Goal: Transaction & Acquisition: Obtain resource

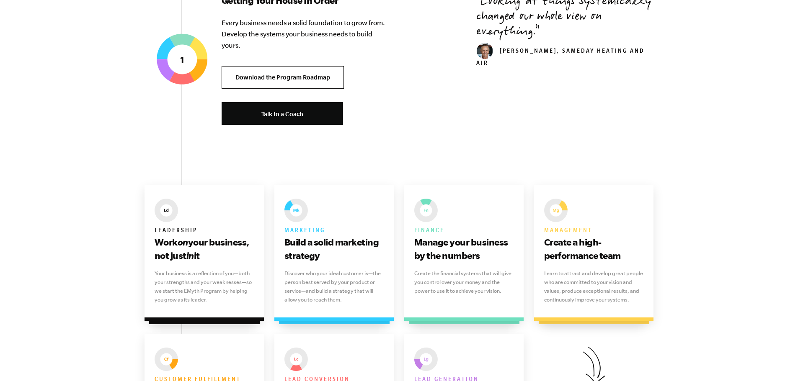
scroll to position [335, 0]
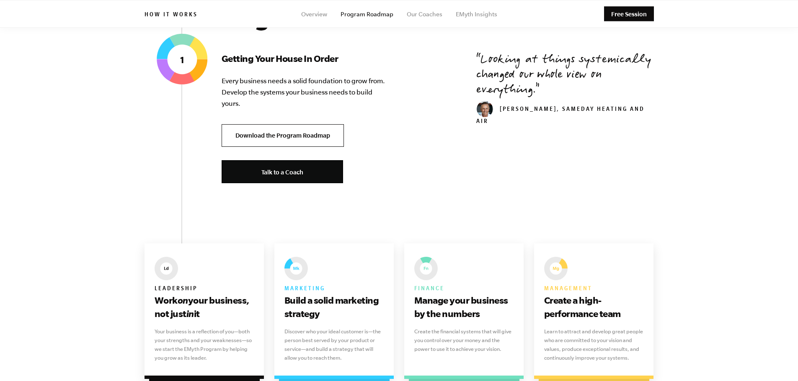
click at [311, 130] on link "Download the Program Roadmap" at bounding box center [282, 135] width 122 height 23
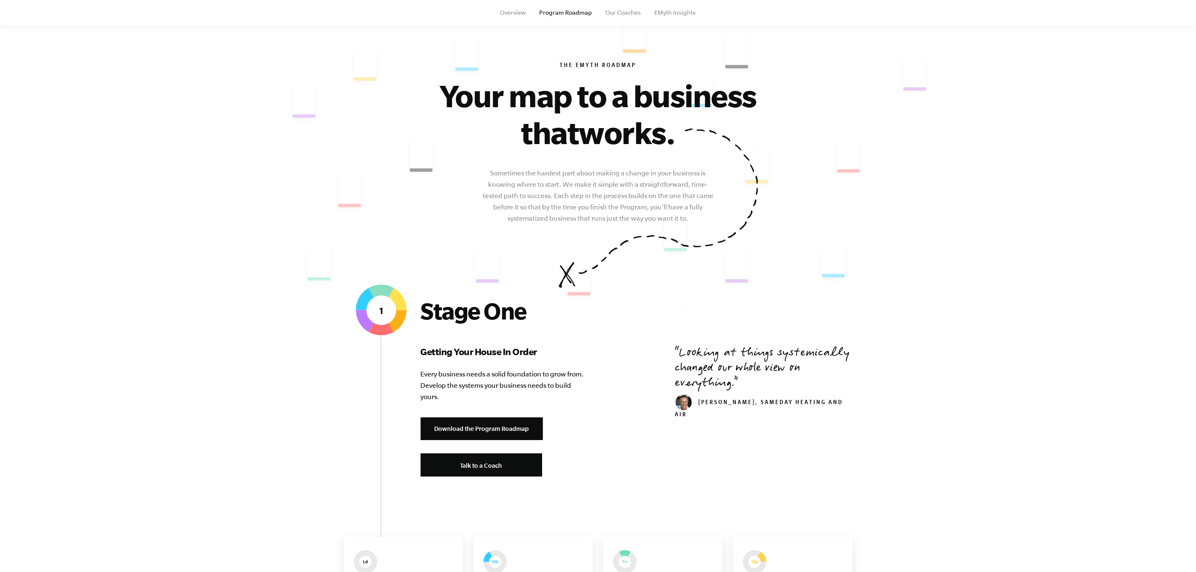
scroll to position [105, 0]
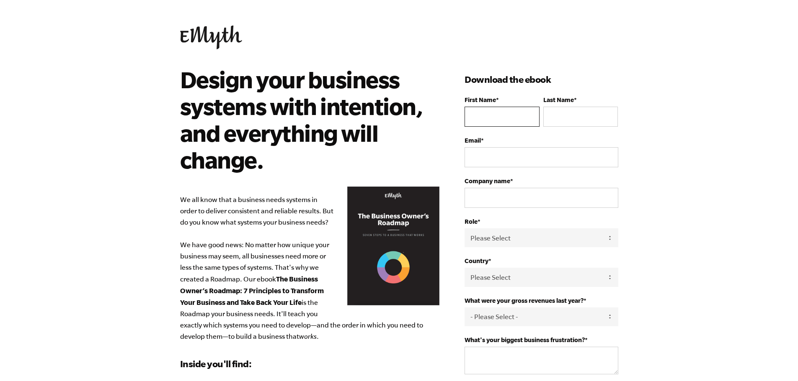
click at [521, 120] on input "First Name *" at bounding box center [501, 117] width 75 height 20
type input "[GEOGRAPHIC_DATA]"
type input "[PERSON_NAME]"
type input "[EMAIL_ADDRESS][PERSON_NAME][DOMAIN_NAME]"
type input "UBT"
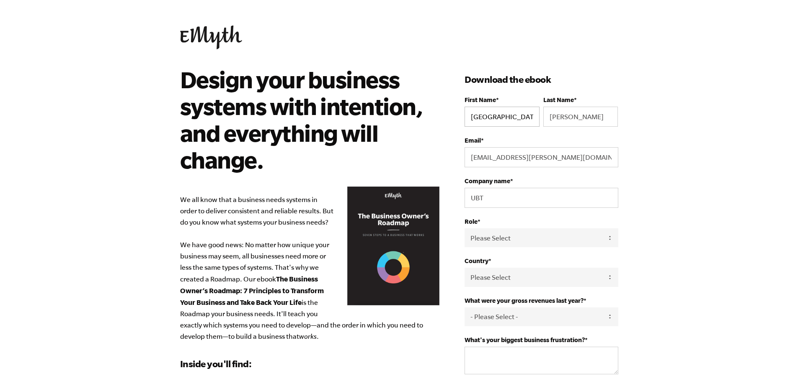
select select "[GEOGRAPHIC_DATA]"
type input "[PHONE_NUMBER]"
click at [519, 232] on select "Please Select Owner Partner / Co-Owner Executive Employee / Other" at bounding box center [540, 238] width 153 height 19
select select "Employee / Other"
click at [464, 229] on select "Please Select Owner Partner / Co-Owner Executive Employee / Other" at bounding box center [540, 238] width 153 height 19
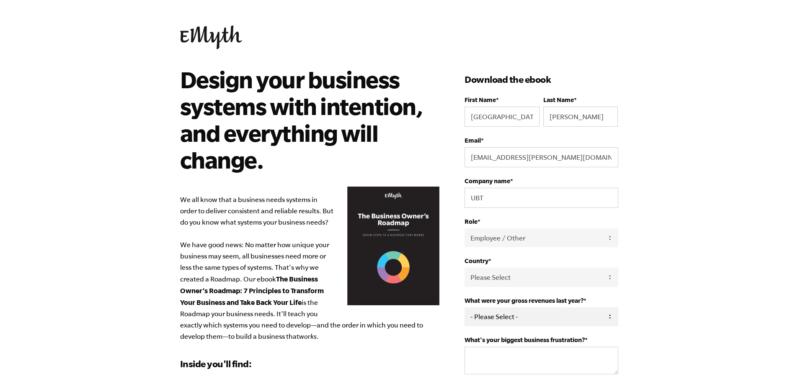
click at [510, 315] on select "- Please Select - 0-75K 76-150K 151-275K 276-500K 501-750K 751-1M 1-2.5M 2.5-5M…" at bounding box center [540, 317] width 153 height 19
select select "Ask Me Later"
click at [464, 308] on select "- Please Select - 0-75K 76-150K 151-275K 276-500K 501-750K 751-1M 1-2.5M 2.5-5M…" at bounding box center [540, 317] width 153 height 19
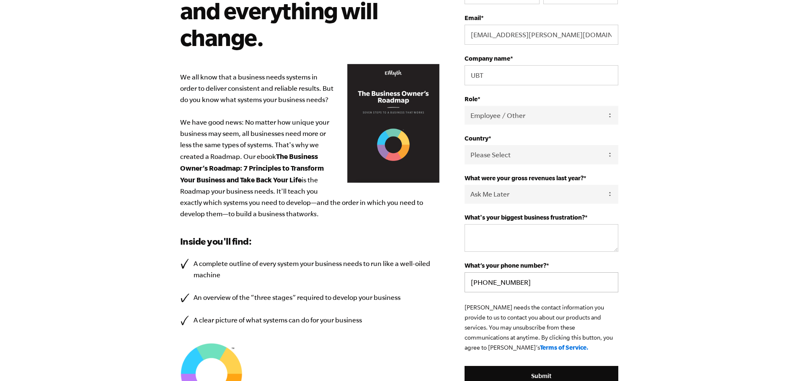
scroll to position [167, 0]
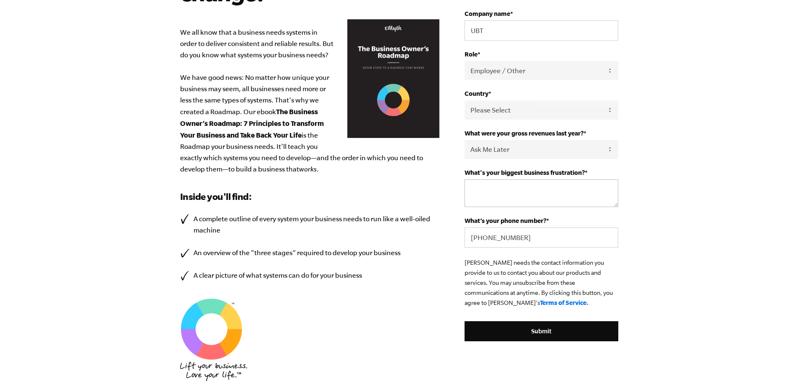
drag, startPoint x: 524, startPoint y: 165, endPoint x: 513, endPoint y: 188, distance: 25.3
click at [524, 167] on fieldset "What were your gross revenues last year? * - Please Select - 0-75K 76-150K 151-…" at bounding box center [540, 149] width 153 height 39
click at [511, 190] on textarea "What's your biggest business frustration? *" at bounding box center [540, 194] width 153 height 28
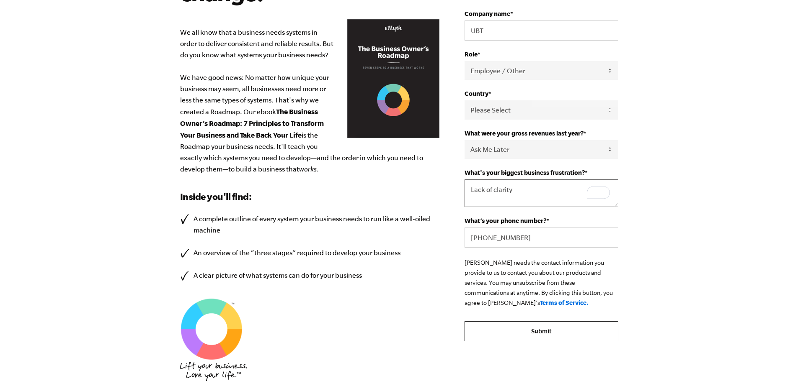
type textarea "Lack of clarity"
click at [541, 329] on input "Submit" at bounding box center [540, 332] width 153 height 20
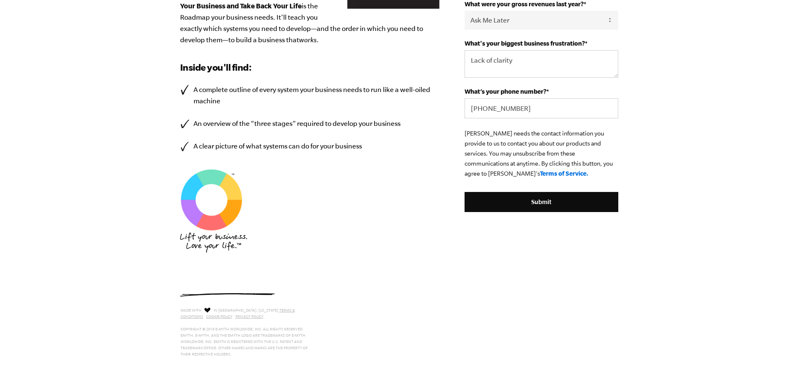
scroll to position [300, 0]
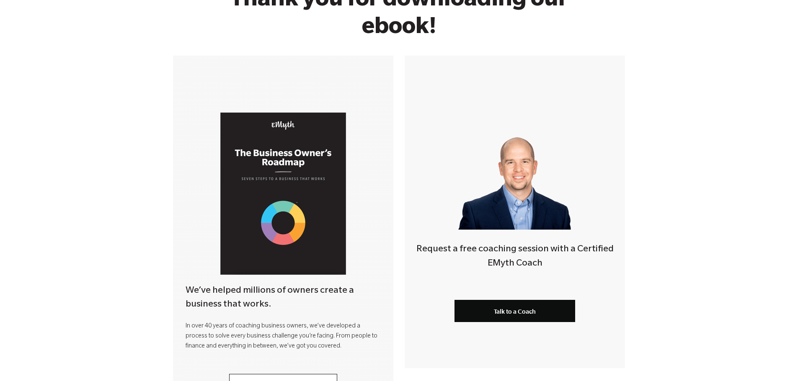
scroll to position [209, 0]
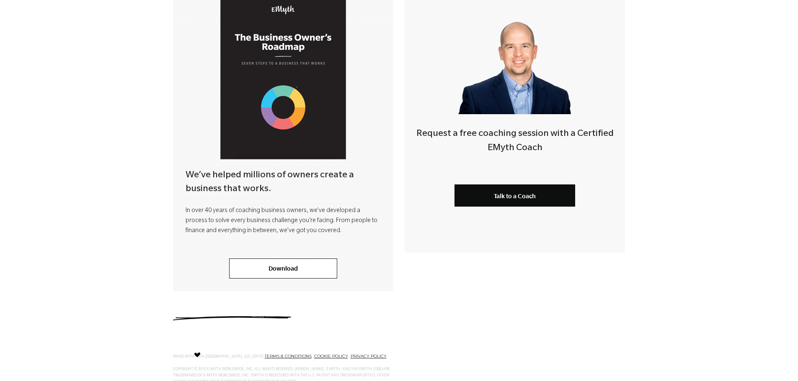
click at [270, 108] on img at bounding box center [283, 78] width 126 height 162
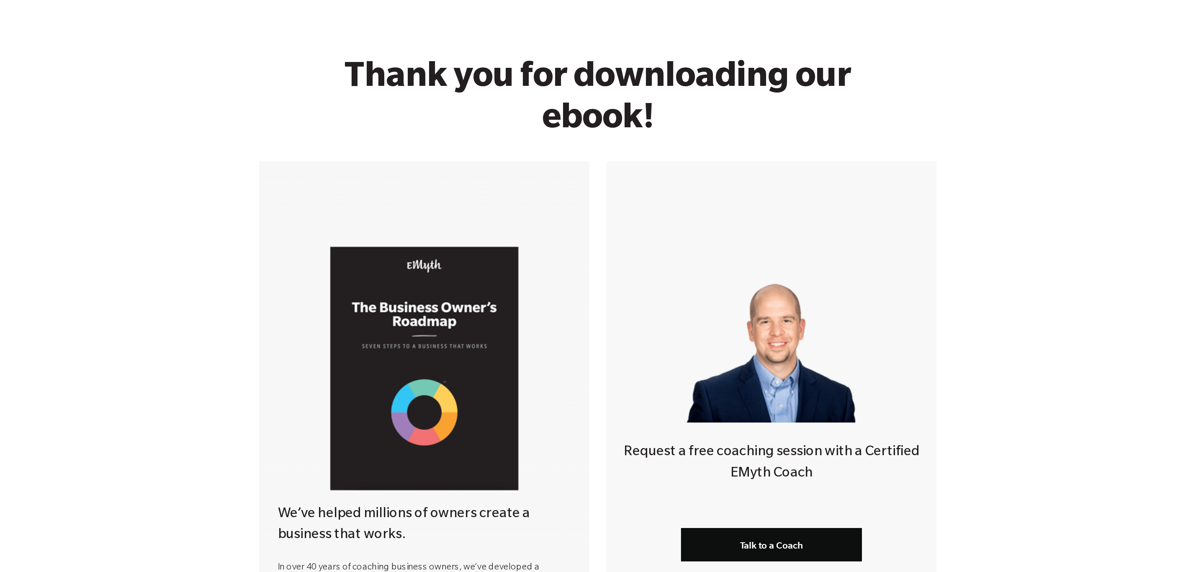
scroll to position [42, 0]
